Goal: Go to known website: Access a specific website the user already knows

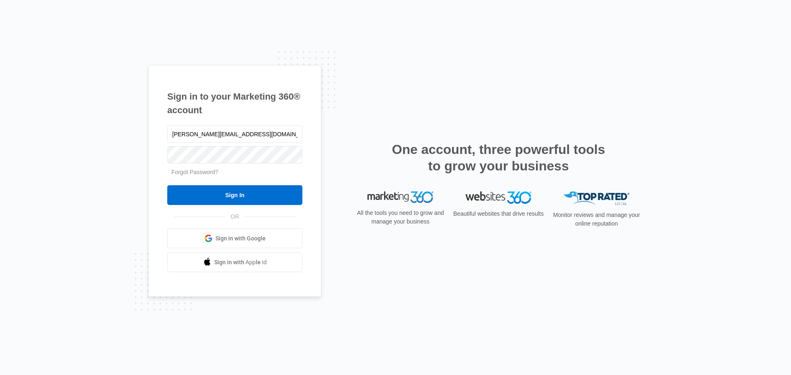
type input "[PERSON_NAME][EMAIL_ADDRESS][DOMAIN_NAME]"
click at [242, 194] on input "Sign In" at bounding box center [234, 195] width 135 height 20
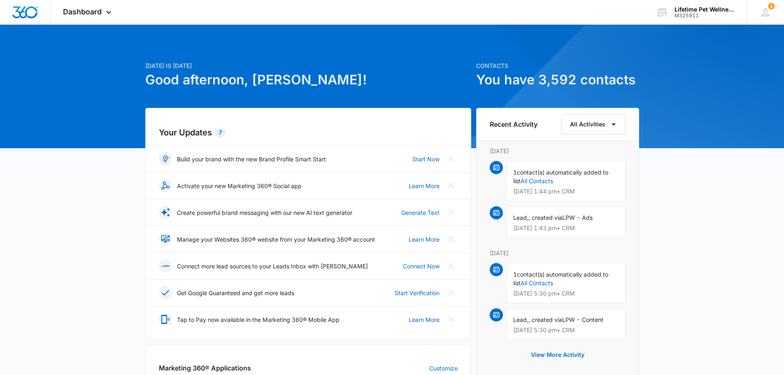
scroll to position [82, 0]
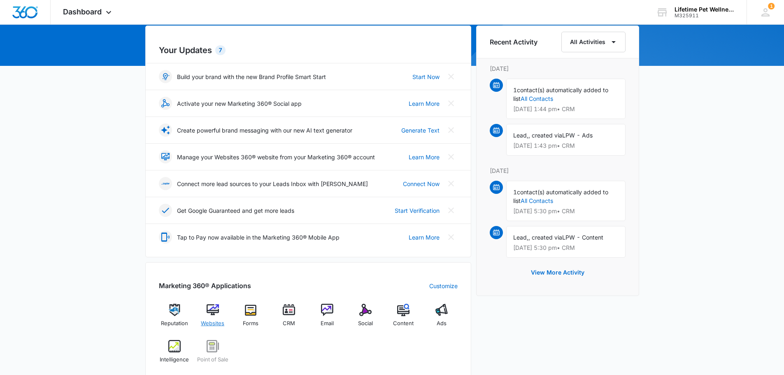
click at [212, 306] on img at bounding box center [213, 310] width 12 height 12
